Goal: Transaction & Acquisition: Purchase product/service

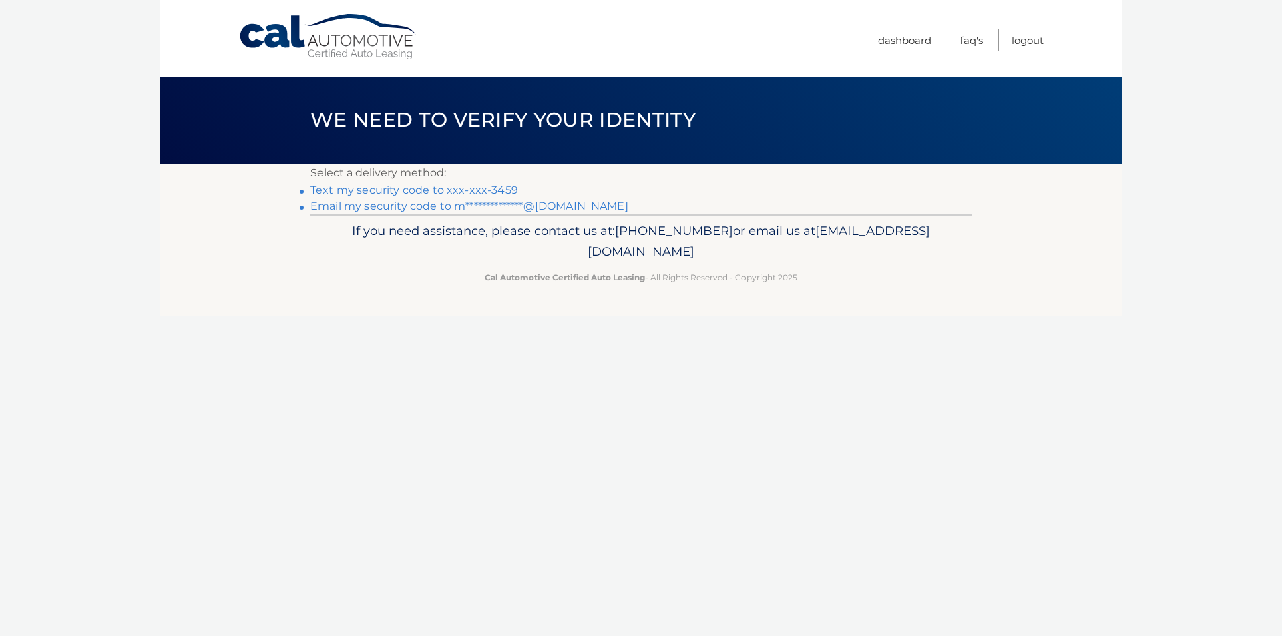
click at [413, 188] on link "Text my security code to xxx-xxx-3459" at bounding box center [415, 190] width 208 height 13
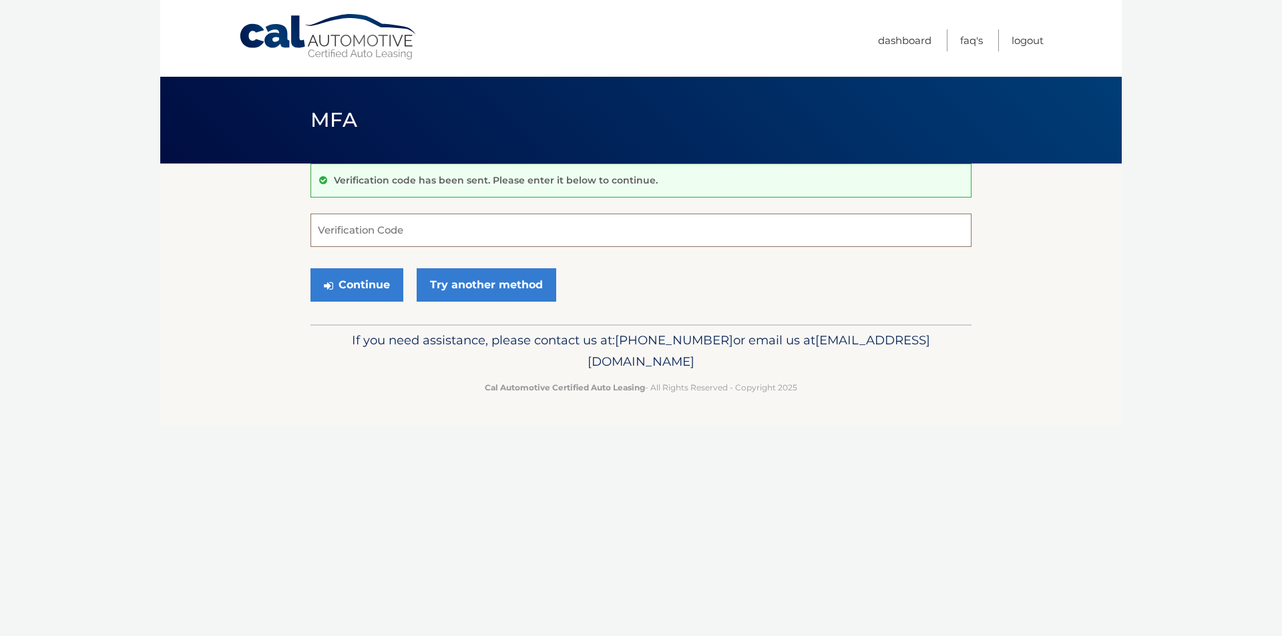
click at [390, 234] on input "Verification Code" at bounding box center [641, 230] width 661 height 33
type input "314626"
click at [357, 278] on button "Continue" at bounding box center [357, 284] width 93 height 33
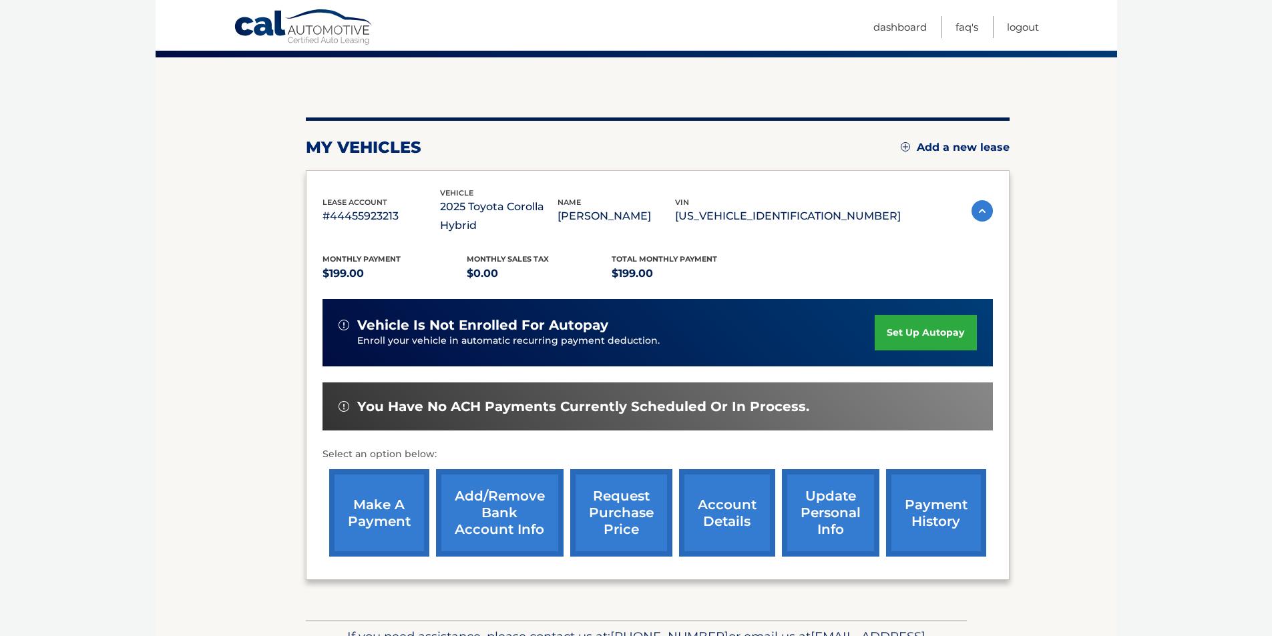
scroll to position [173, 0]
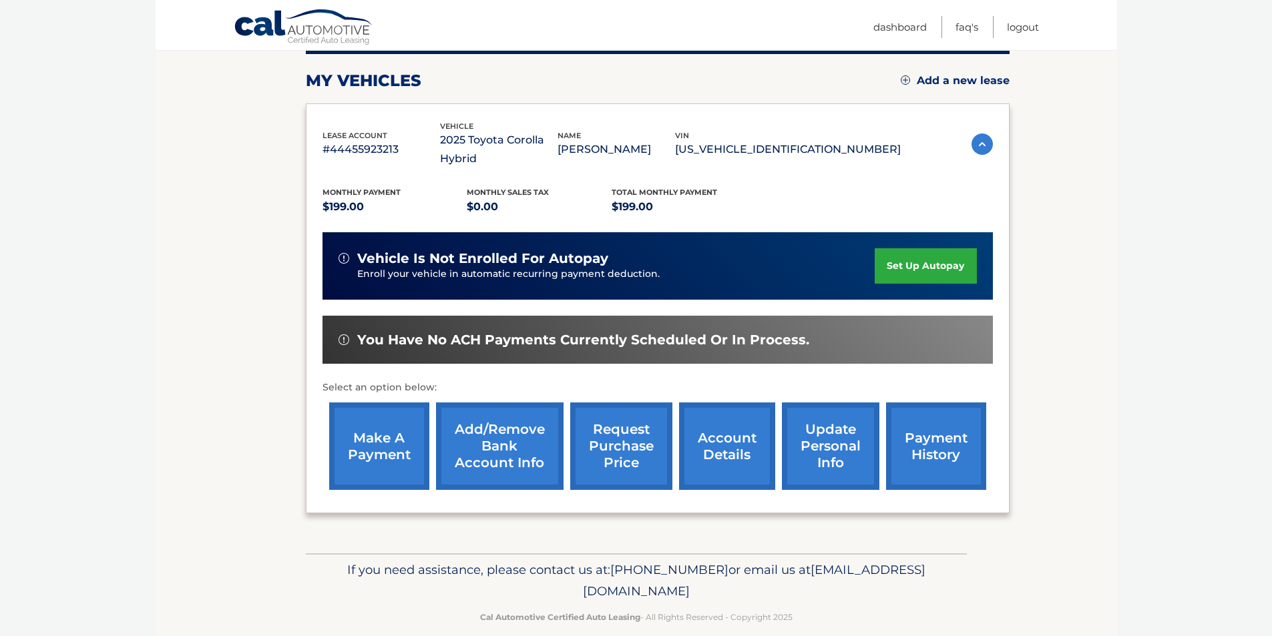
click at [385, 419] on link "make a payment" at bounding box center [379, 446] width 100 height 87
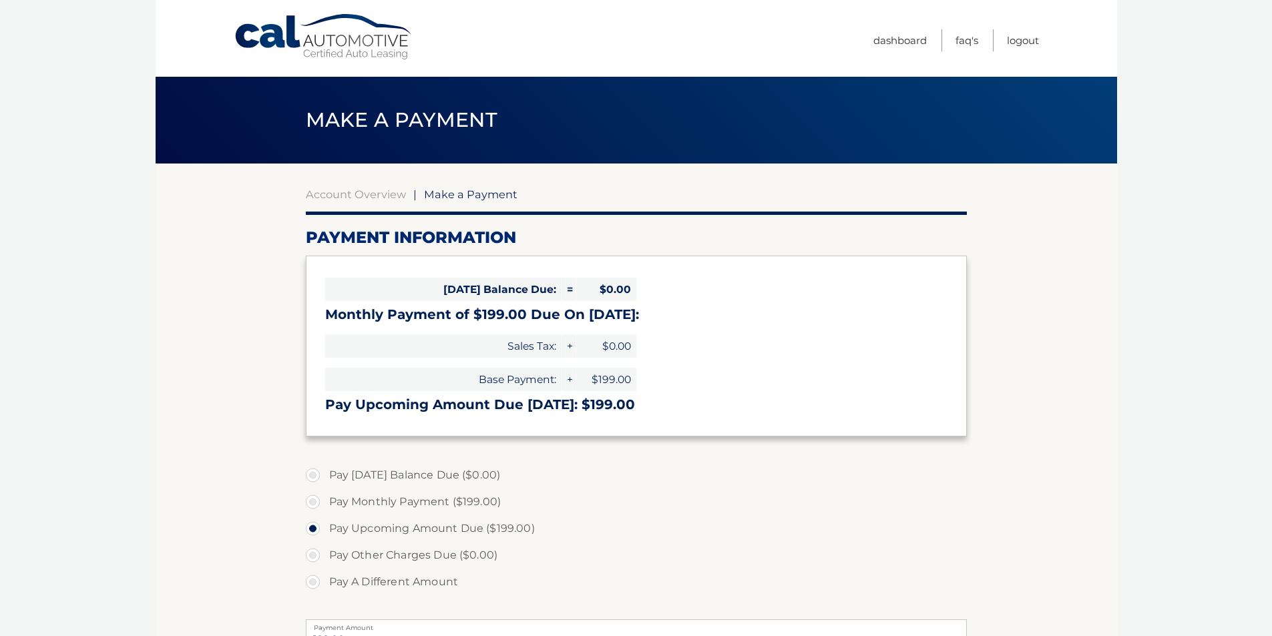
select select "MjM0YTc0ZWQtYjQ2Mi00YmEwLWE5YmEtNzc2ZWY0YWZkOWQx"
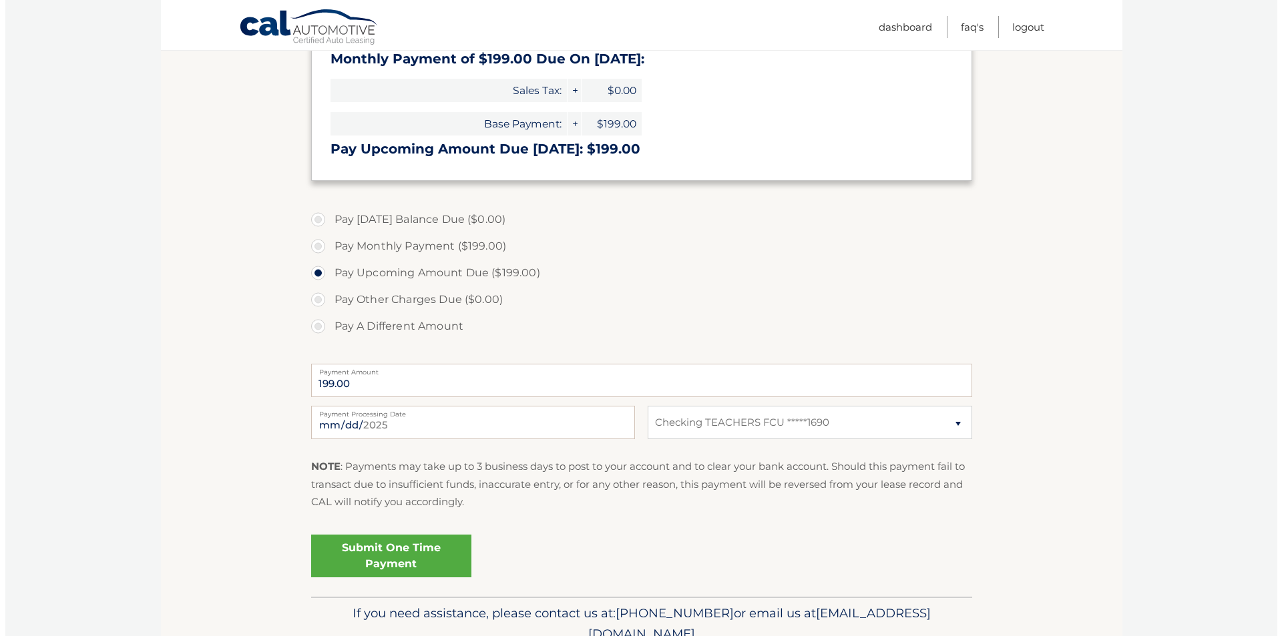
scroll to position [267, 0]
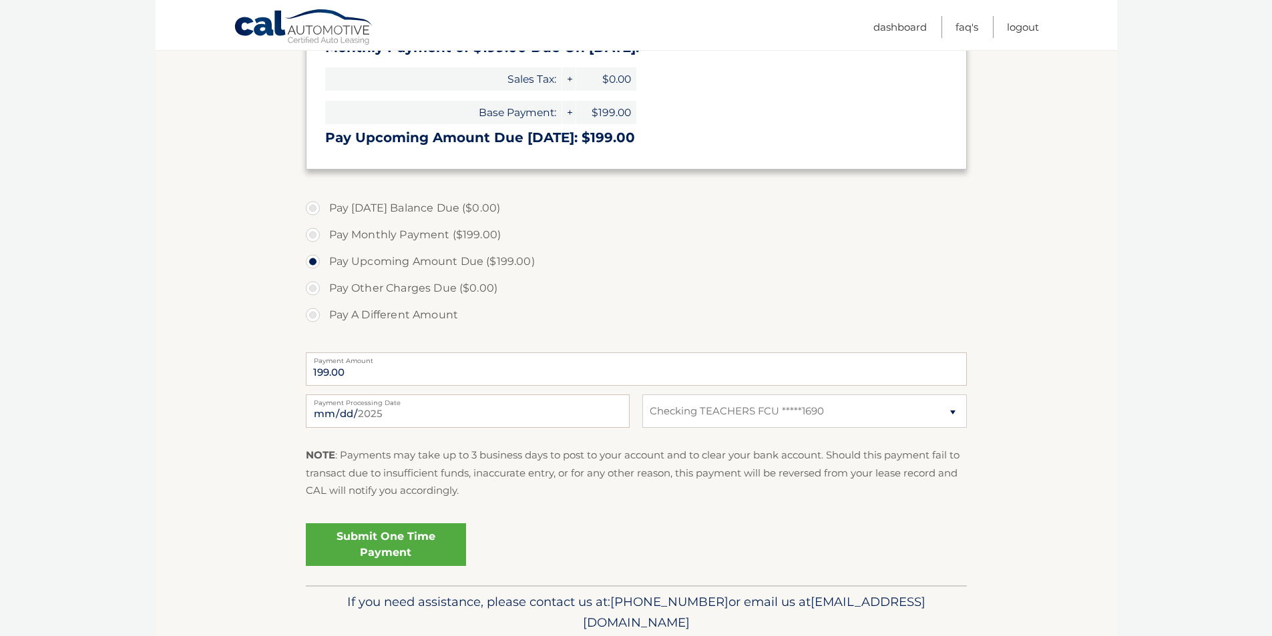
click at [403, 543] on link "Submit One Time Payment" at bounding box center [386, 545] width 160 height 43
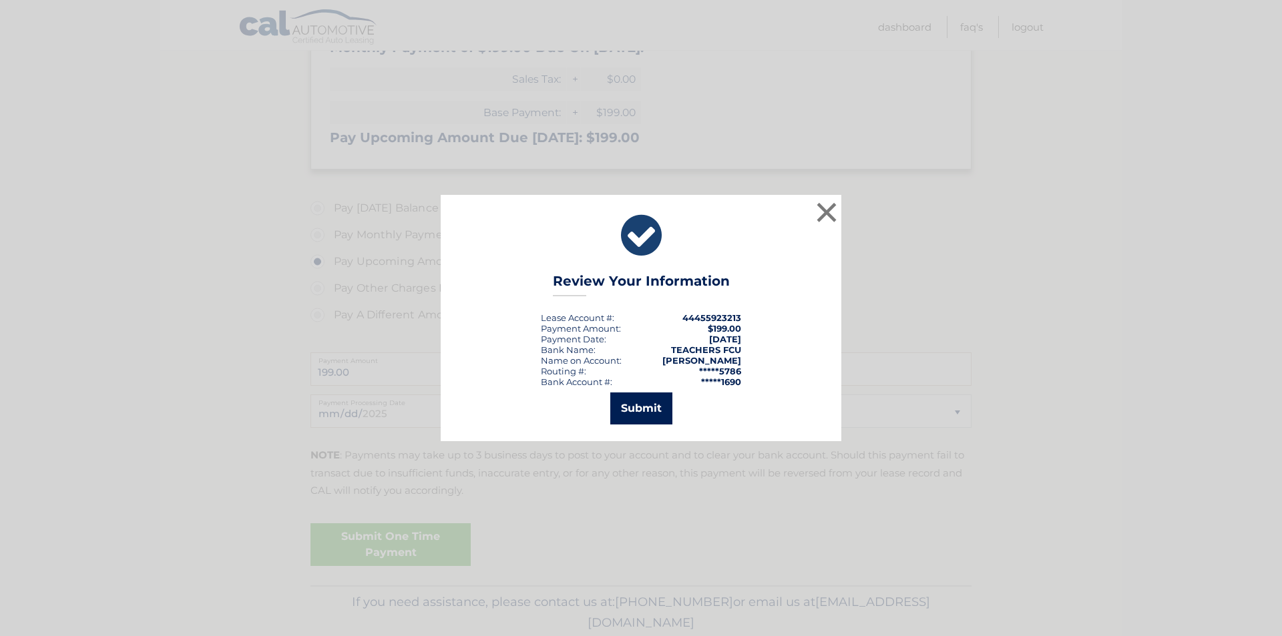
click at [648, 412] on button "Submit" at bounding box center [641, 409] width 62 height 32
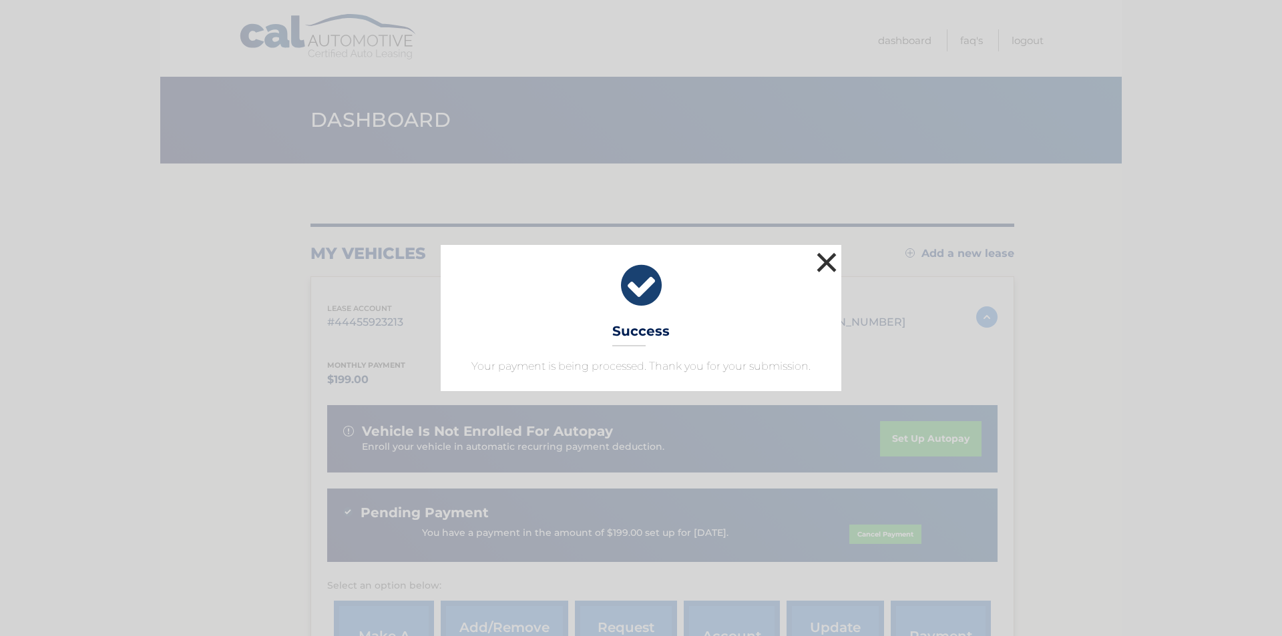
click at [827, 261] on button "×" at bounding box center [826, 262] width 27 height 27
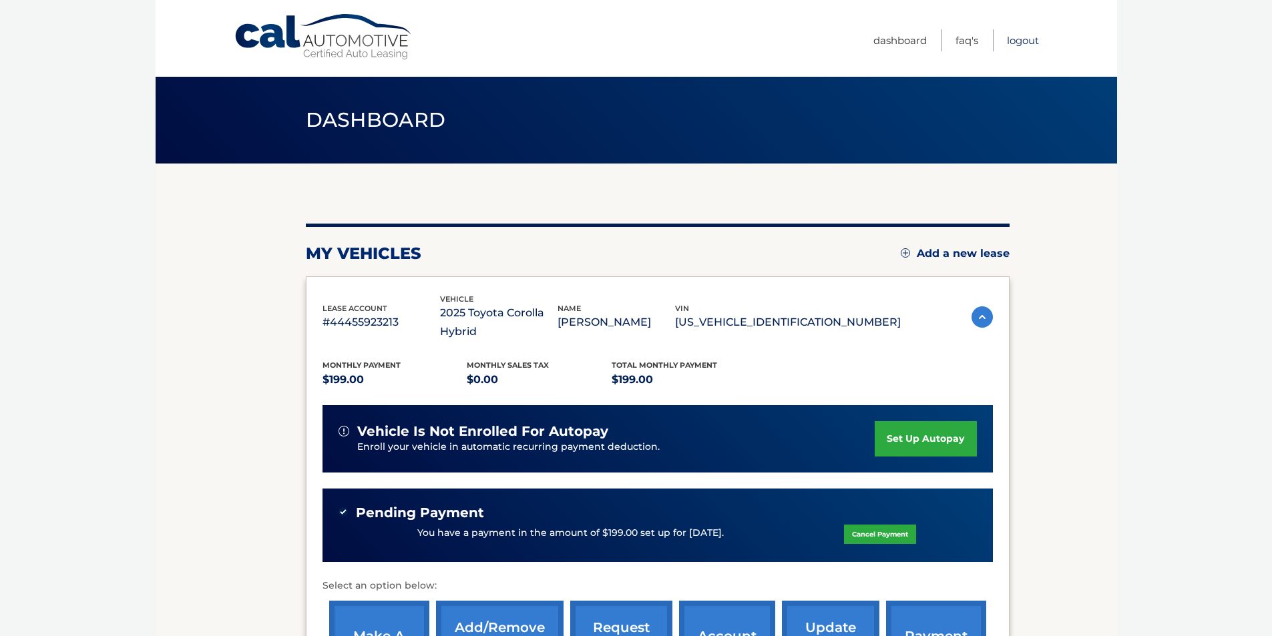
click at [1029, 33] on link "Logout" at bounding box center [1023, 40] width 32 height 22
